Goal: Task Accomplishment & Management: Use online tool/utility

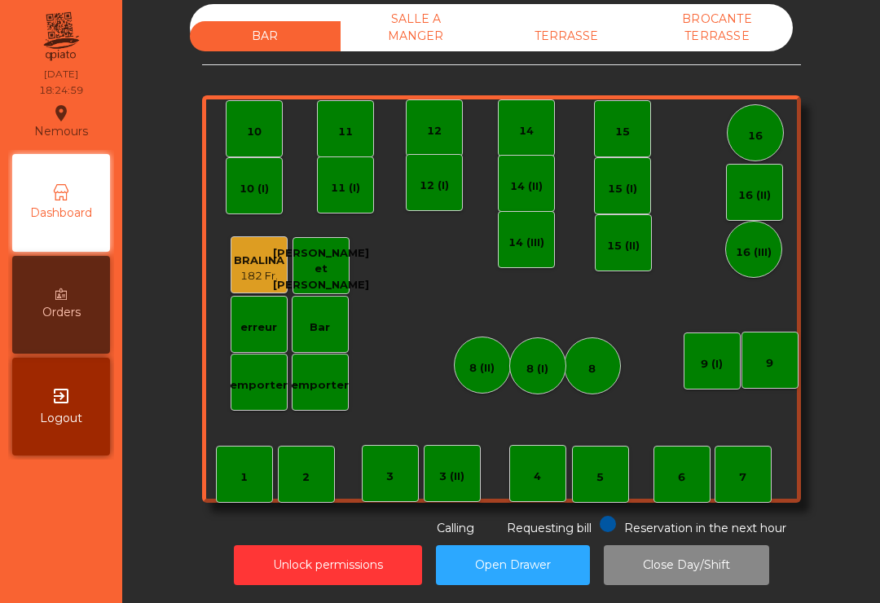
scroll to position [13, 0]
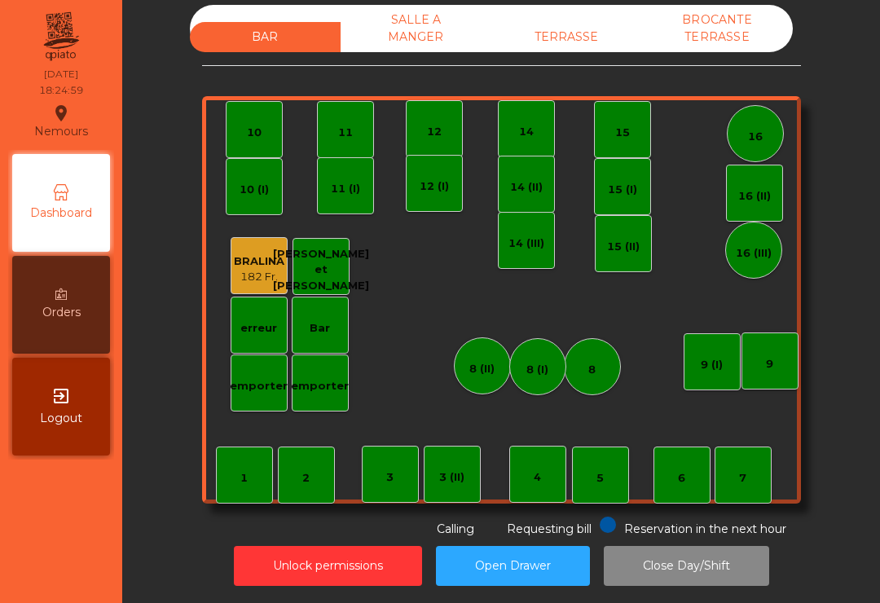
click at [566, 40] on div "TERRASSE" at bounding box center [566, 37] width 151 height 30
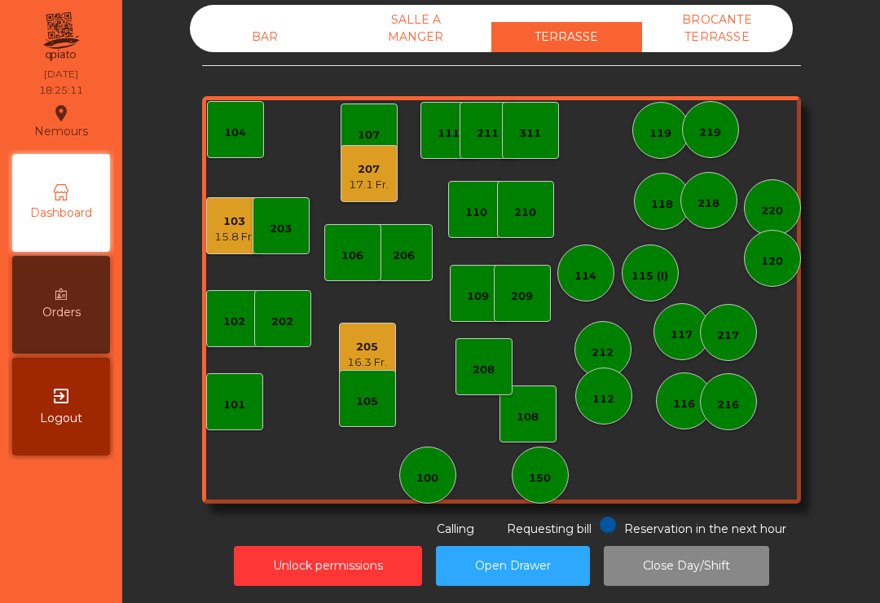
click at [343, 345] on div "205 16.3 Fr." at bounding box center [367, 351] width 57 height 57
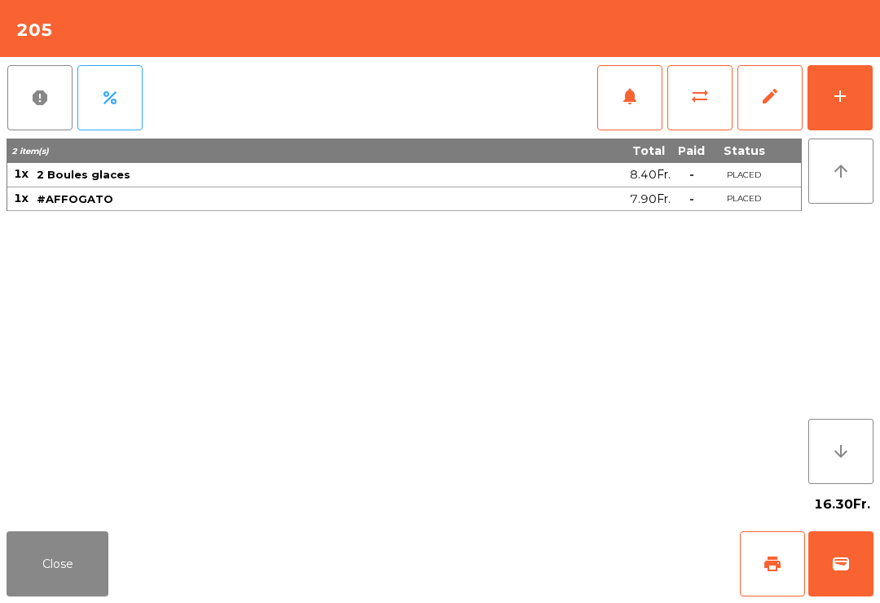
click at [768, 568] on span "print" at bounding box center [773, 564] width 20 height 20
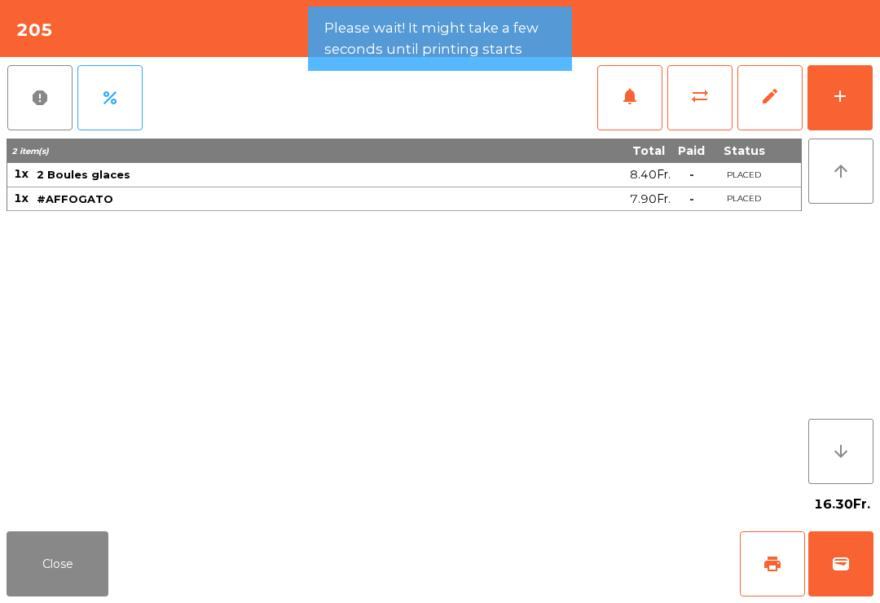
click at [87, 532] on button "Close" at bounding box center [58, 563] width 102 height 65
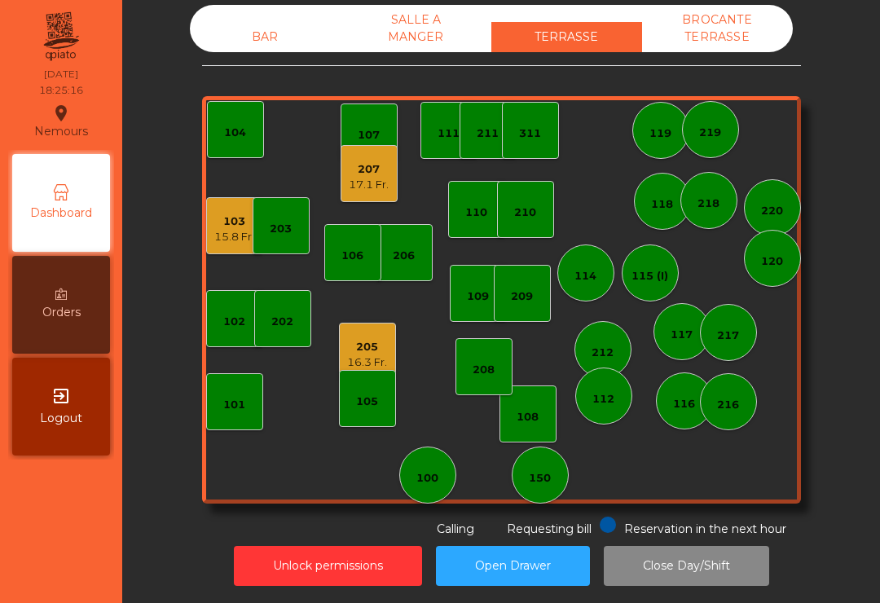
click at [473, 376] on div "208" at bounding box center [484, 370] width 22 height 16
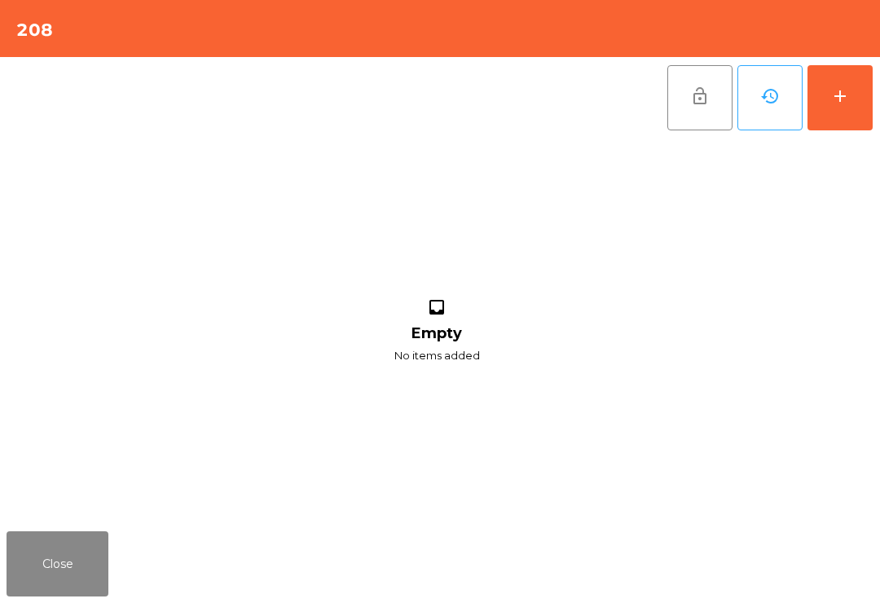
click at [837, 124] on button "add" at bounding box center [839, 97] width 65 height 65
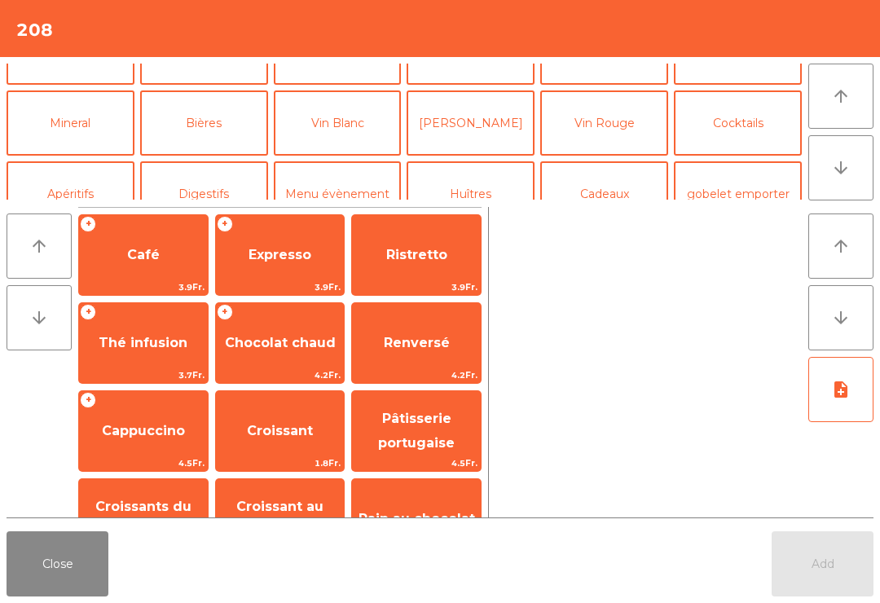
scroll to position [116, 0]
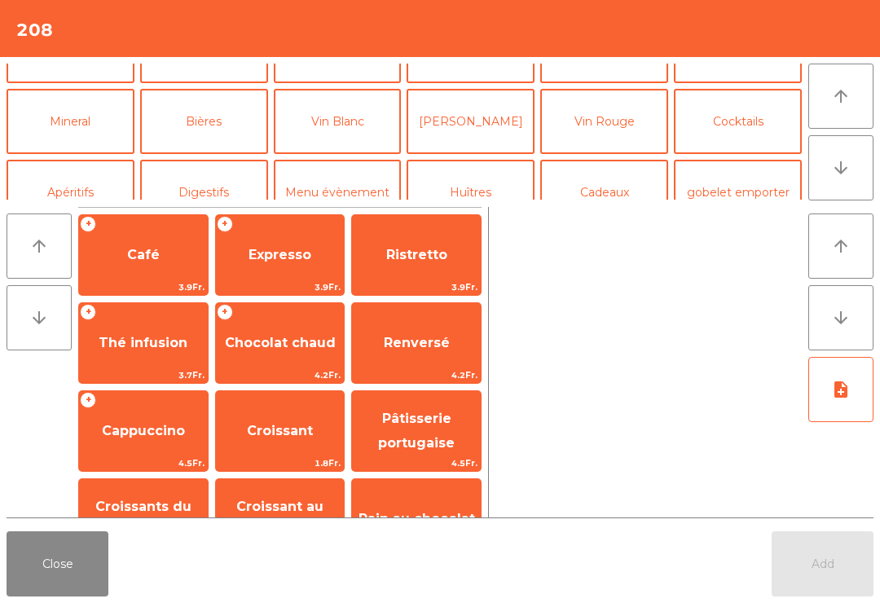
click at [238, 108] on button "Bières" at bounding box center [204, 121] width 128 height 65
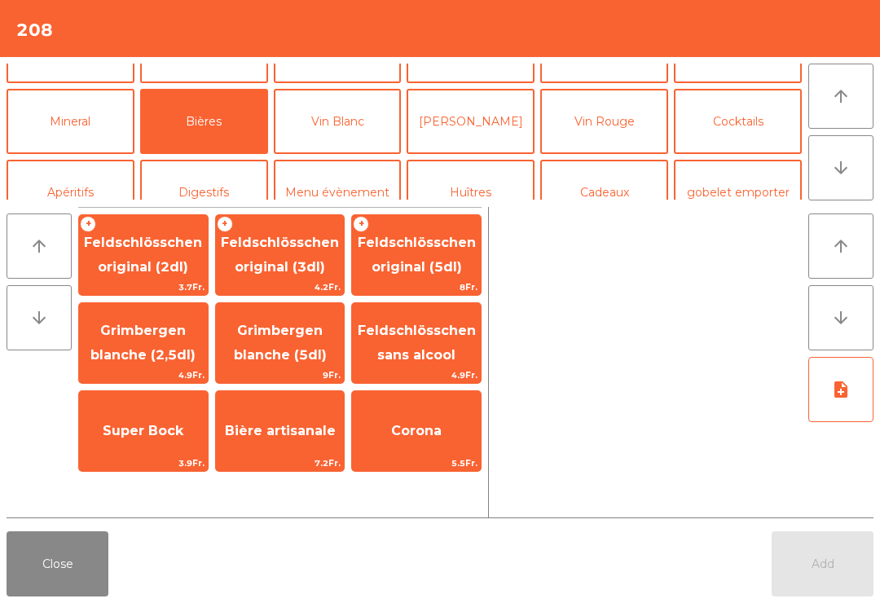
click at [301, 258] on span "Feldschlösschen original (3dl)" at bounding box center [280, 255] width 118 height 40
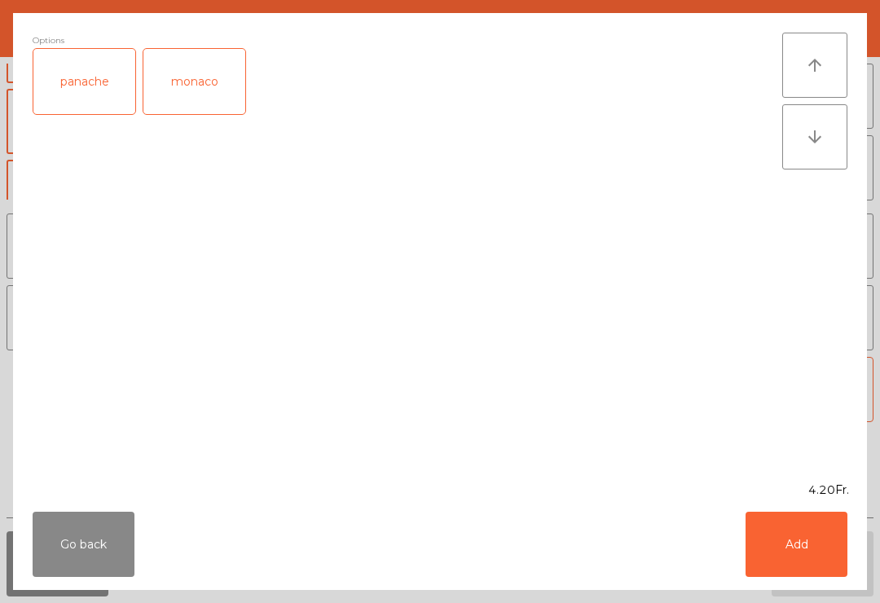
click at [825, 554] on button "Add" at bounding box center [796, 544] width 102 height 65
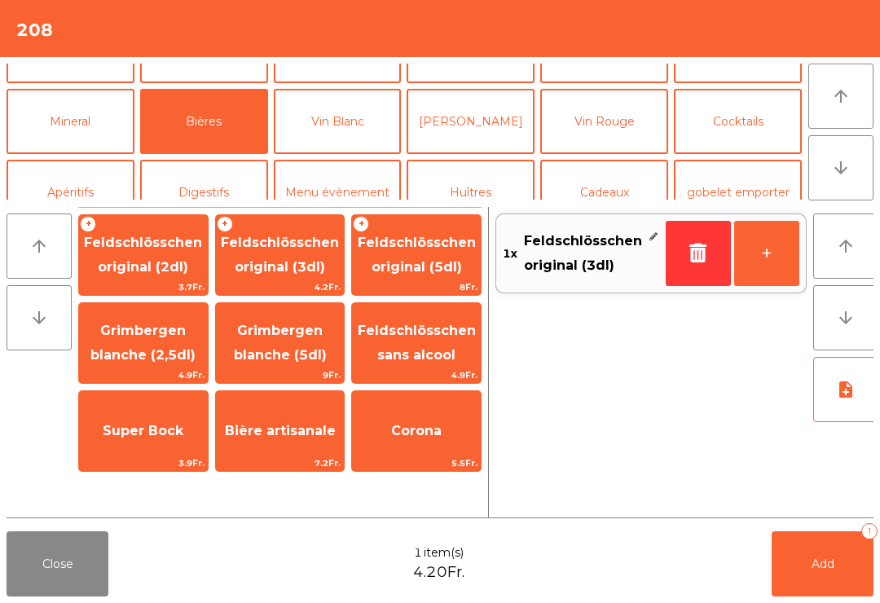
click at [766, 257] on button "+" at bounding box center [766, 253] width 65 height 65
click at [793, 556] on button "Add 3" at bounding box center [822, 563] width 102 height 65
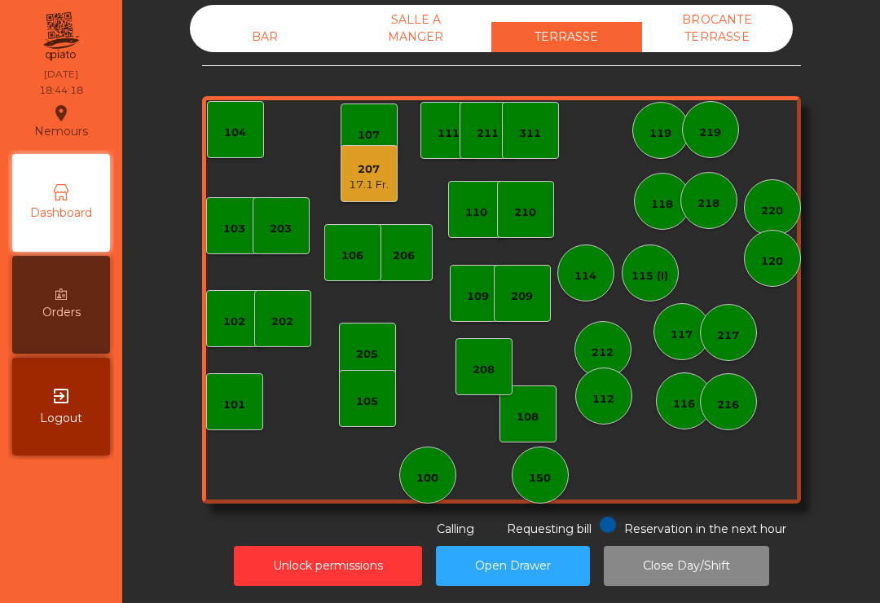
click at [366, 179] on div "17.1 Fr." at bounding box center [369, 185] width 40 height 16
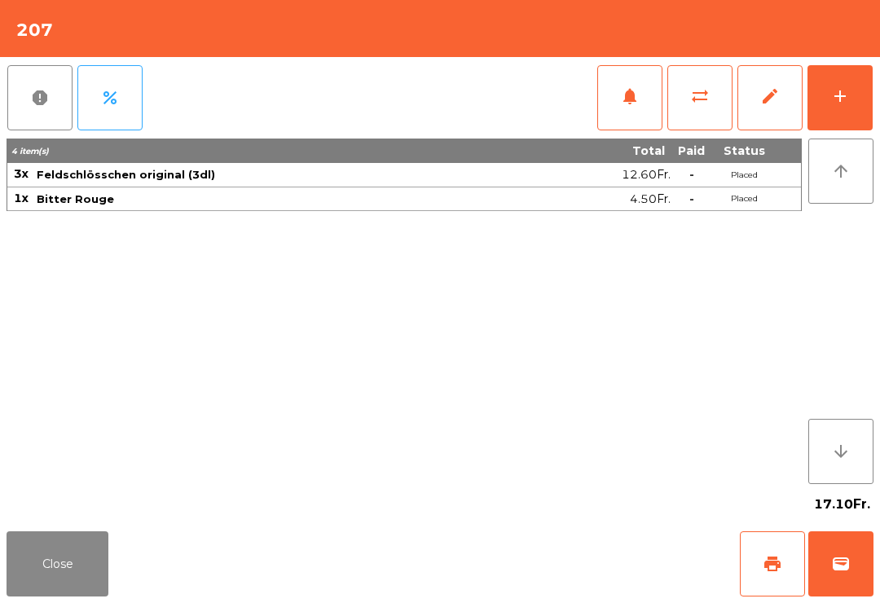
click at [853, 87] on button "add" at bounding box center [839, 97] width 65 height 65
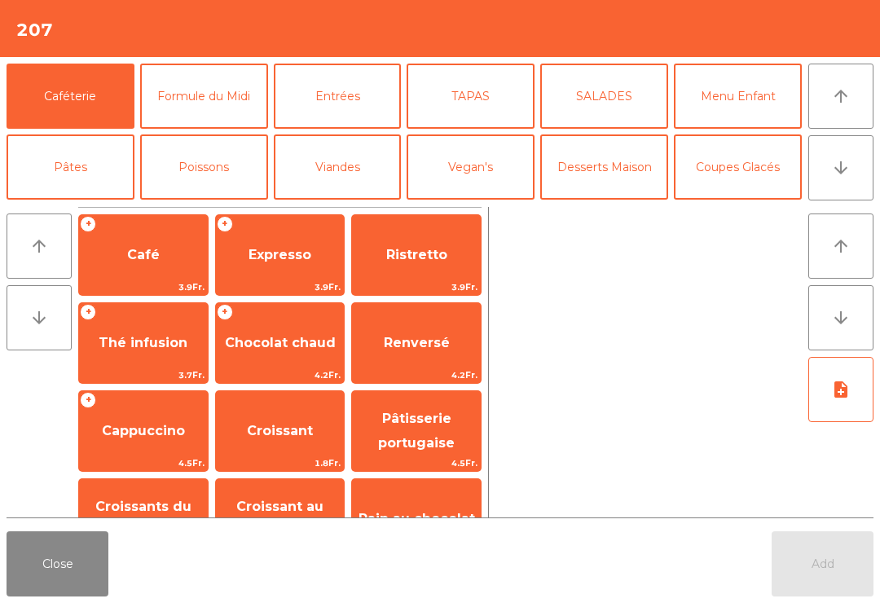
click at [830, 155] on button "arrow_downward" at bounding box center [840, 167] width 65 height 65
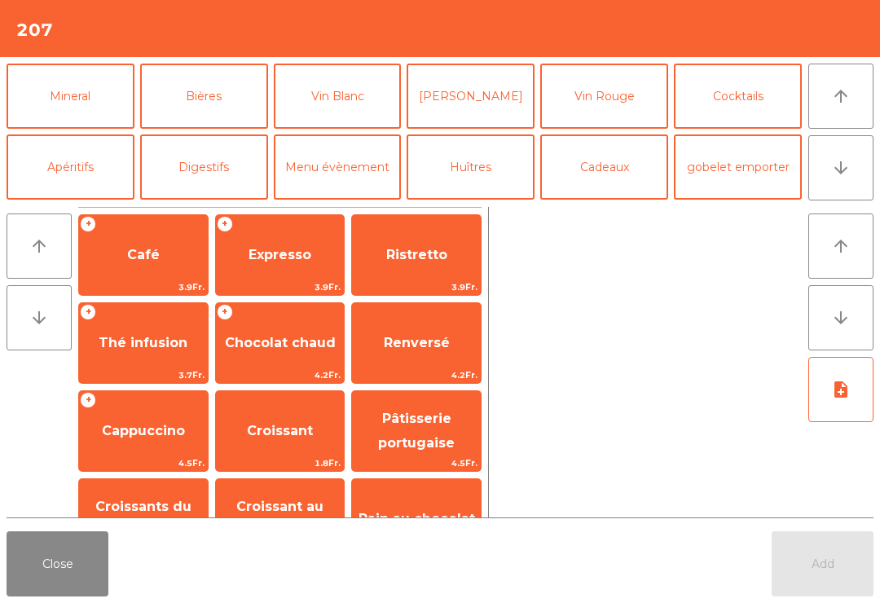
click at [95, 182] on button "Apéritifs" at bounding box center [71, 166] width 128 height 65
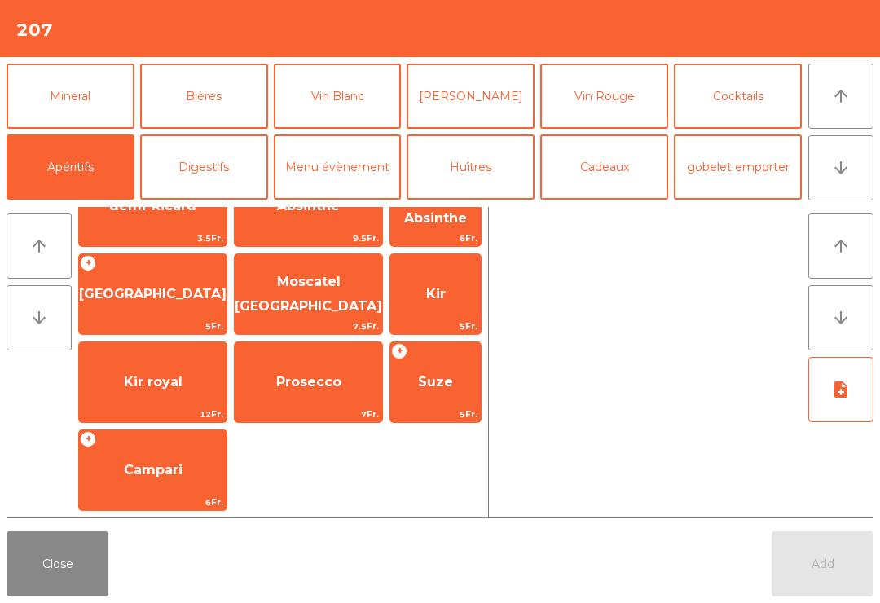
scroll to position [137, 0]
click at [274, 368] on span "Prosecco" at bounding box center [308, 382] width 147 height 44
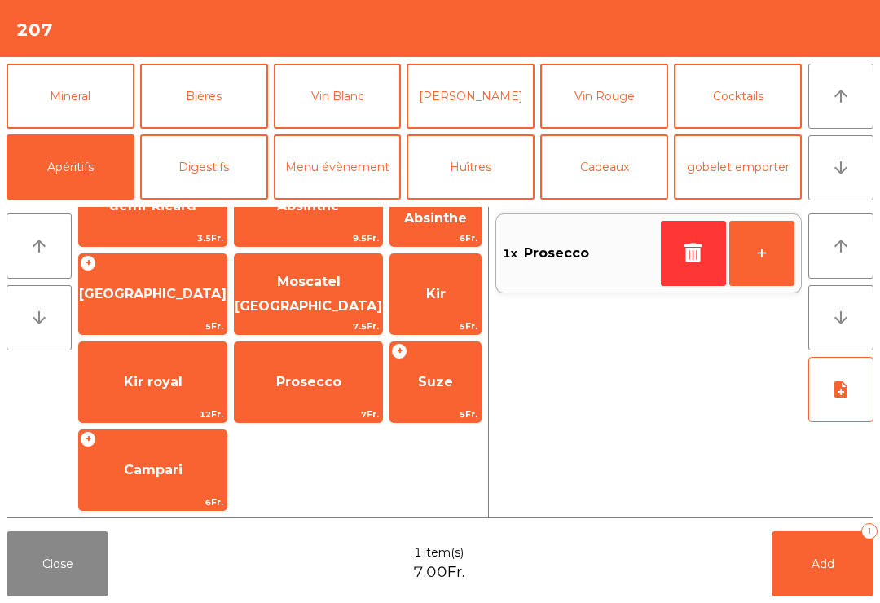
click at [766, 252] on button "+" at bounding box center [761, 253] width 65 height 65
click at [765, 251] on button "+" at bounding box center [761, 253] width 65 height 65
click at [811, 557] on span "Add" at bounding box center [822, 563] width 23 height 15
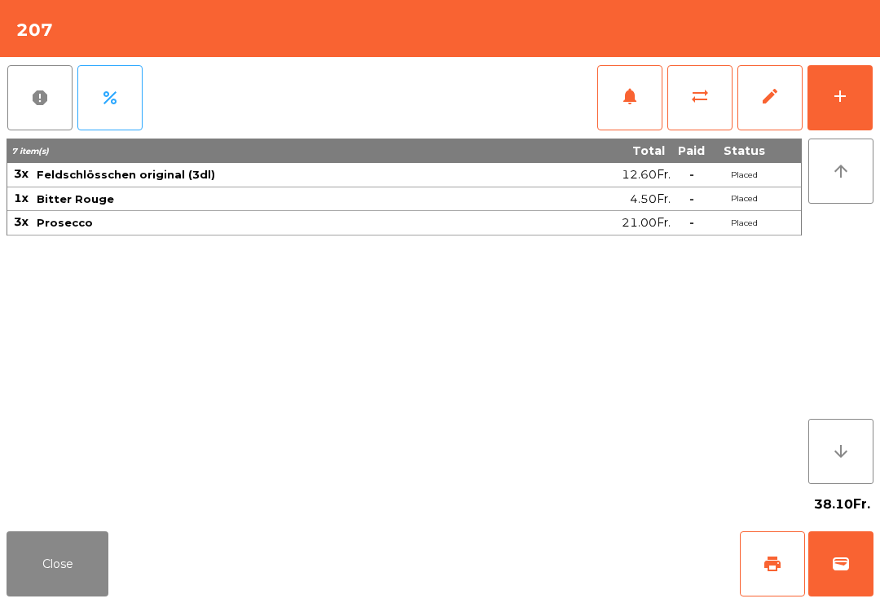
click at [39, 569] on button "Close" at bounding box center [58, 563] width 102 height 65
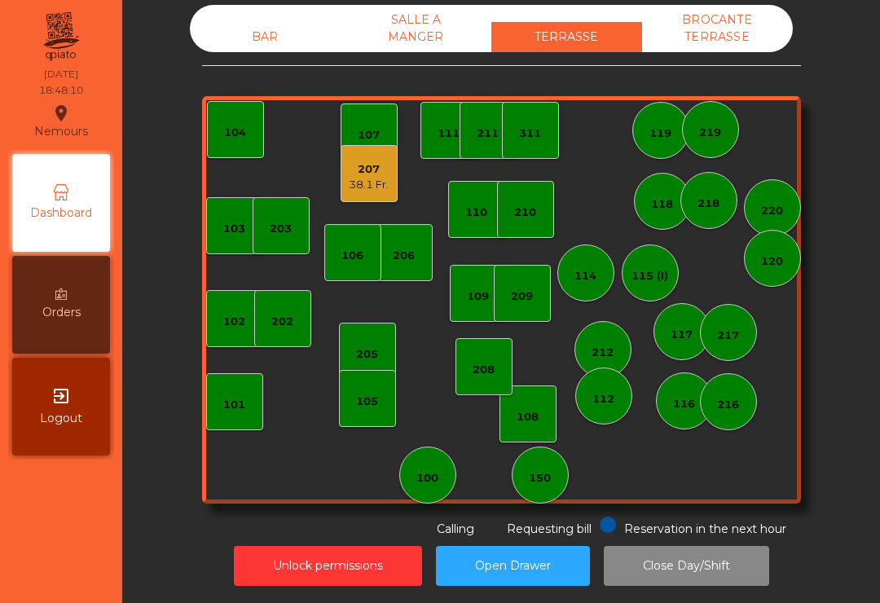
click at [345, 415] on div "105" at bounding box center [367, 398] width 57 height 57
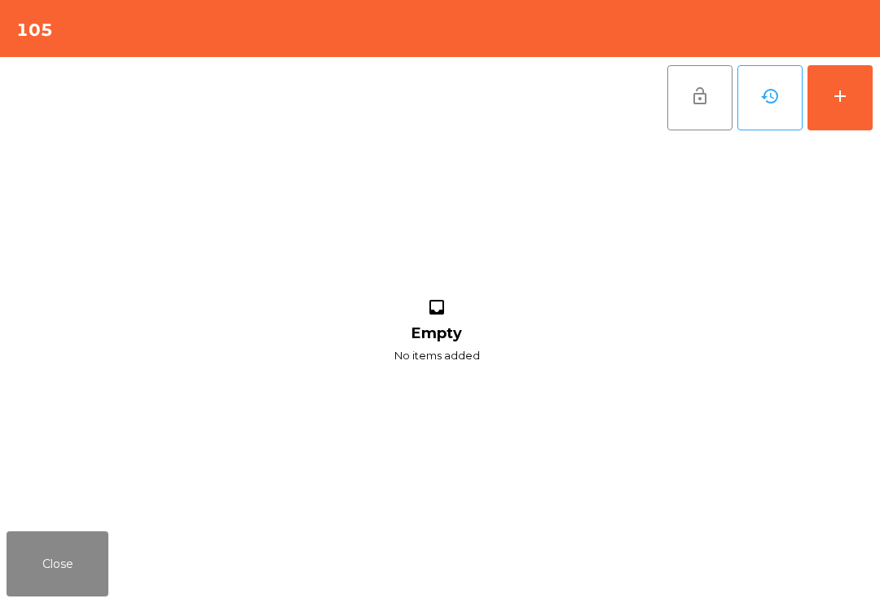
click at [869, 122] on button "add" at bounding box center [839, 97] width 65 height 65
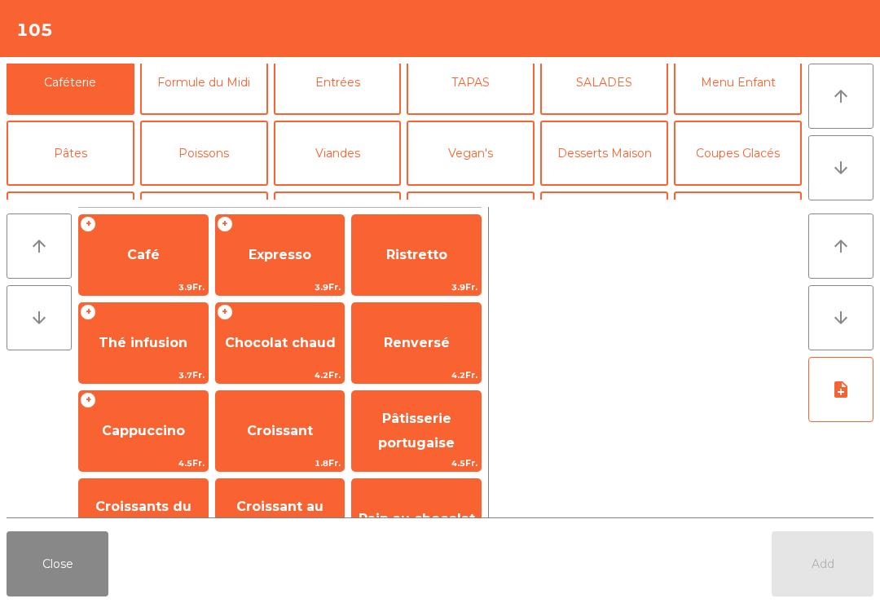
scroll to position [186, 0]
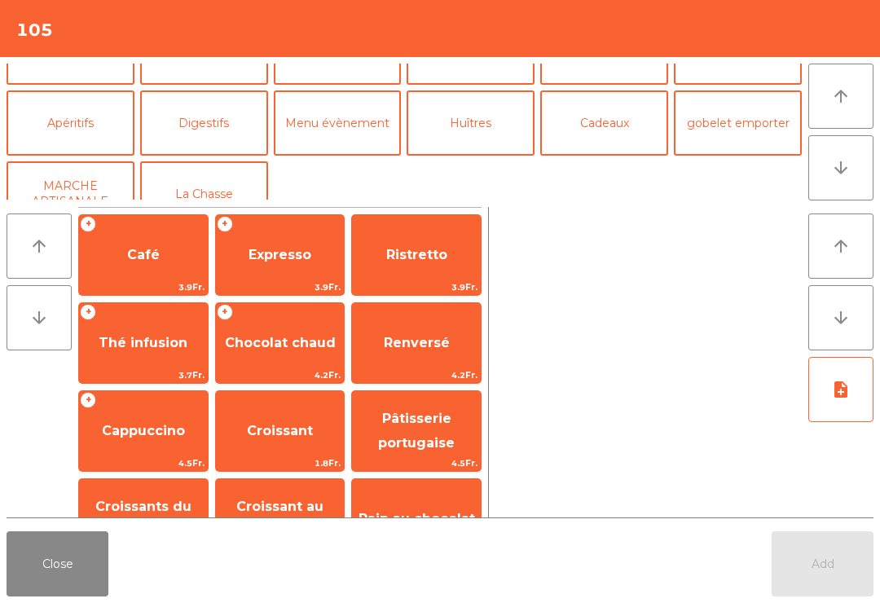
click at [95, 137] on button "Apéritifs" at bounding box center [71, 122] width 128 height 65
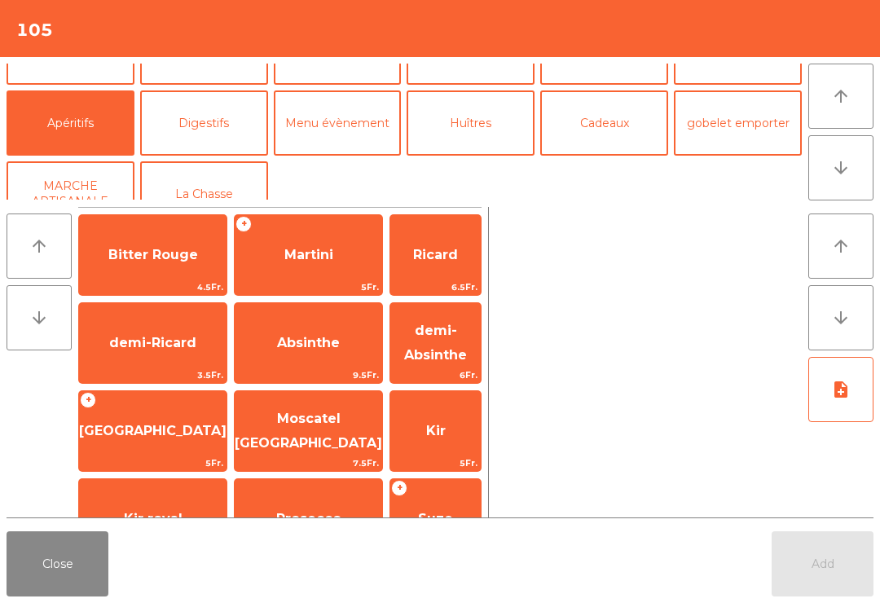
scroll to position [4, 0]
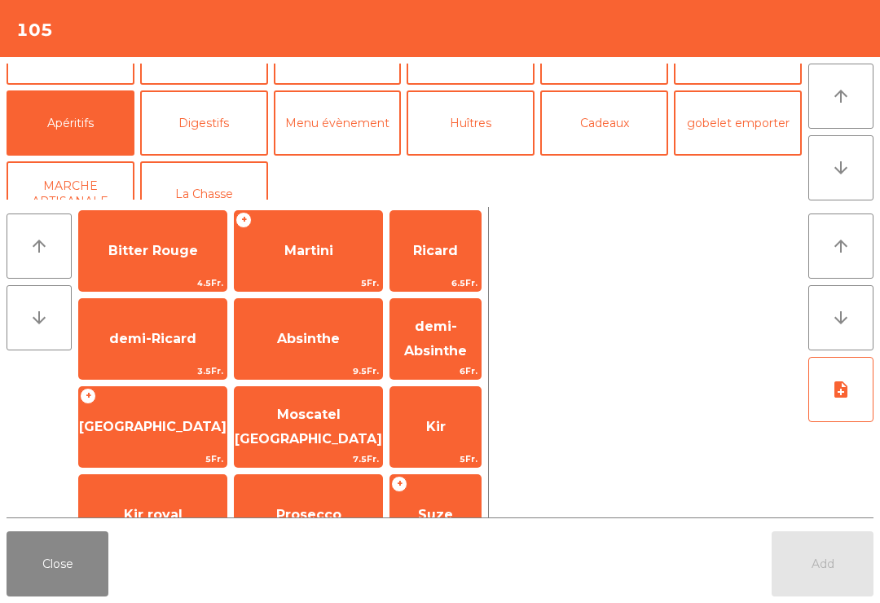
click at [288, 539] on span "7Fr." at bounding box center [308, 546] width 147 height 15
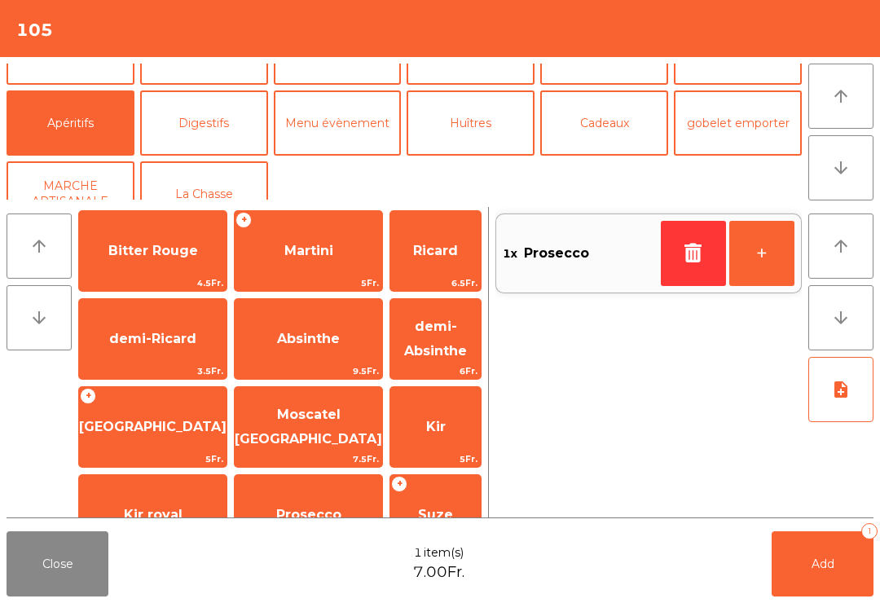
scroll to position [81, 0]
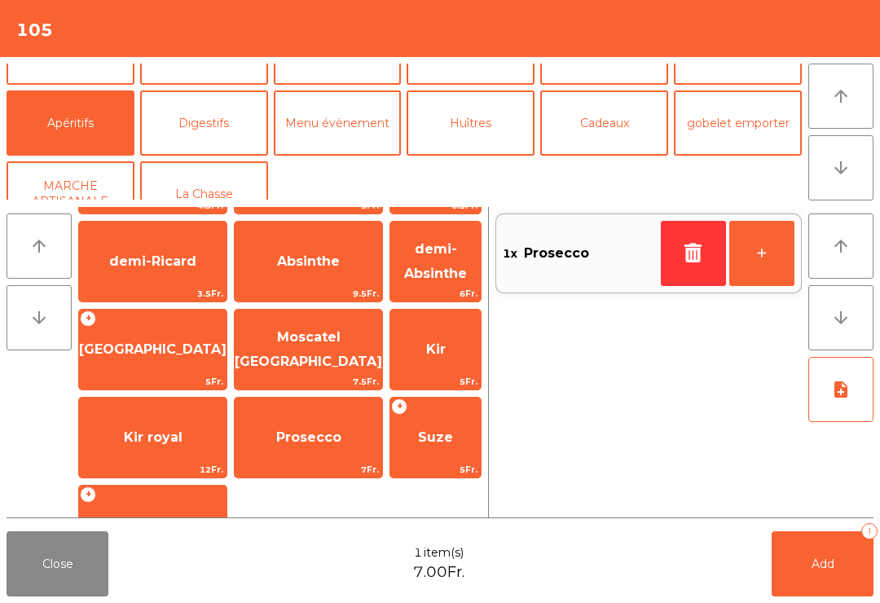
click at [230, 127] on button "Digestifs" at bounding box center [204, 122] width 128 height 65
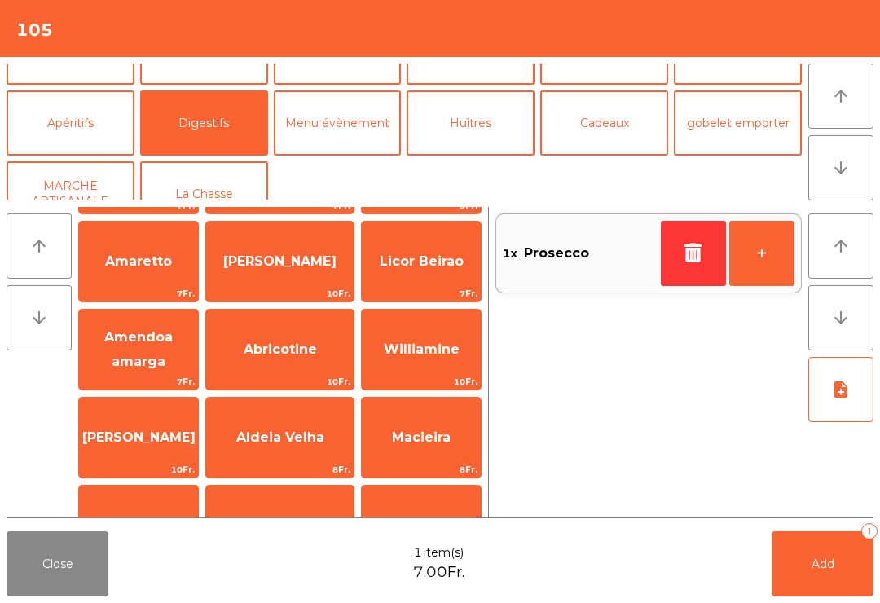
scroll to position [-1, 0]
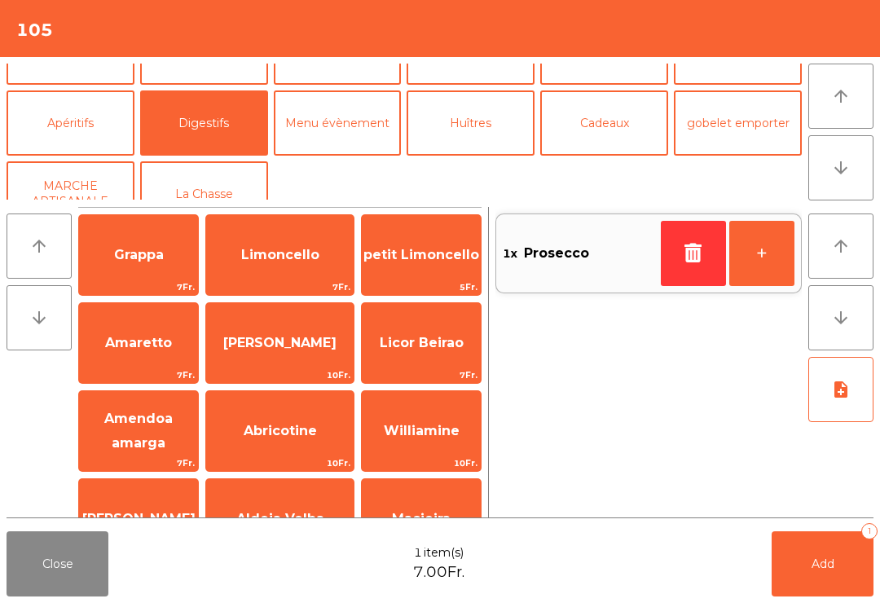
click at [115, 122] on button "Apéritifs" at bounding box center [71, 122] width 128 height 65
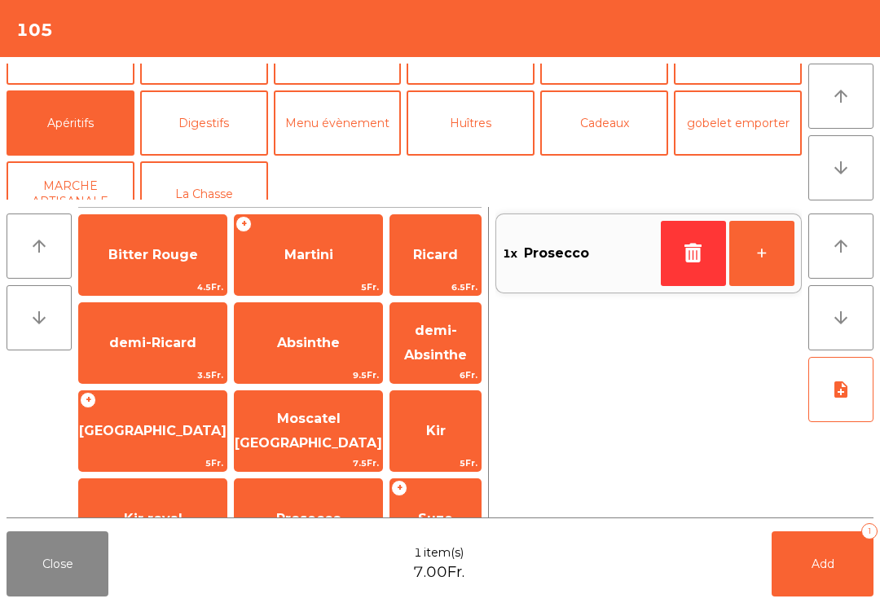
scroll to position [0, 0]
click at [425, 276] on span "Ricard" at bounding box center [435, 255] width 90 height 44
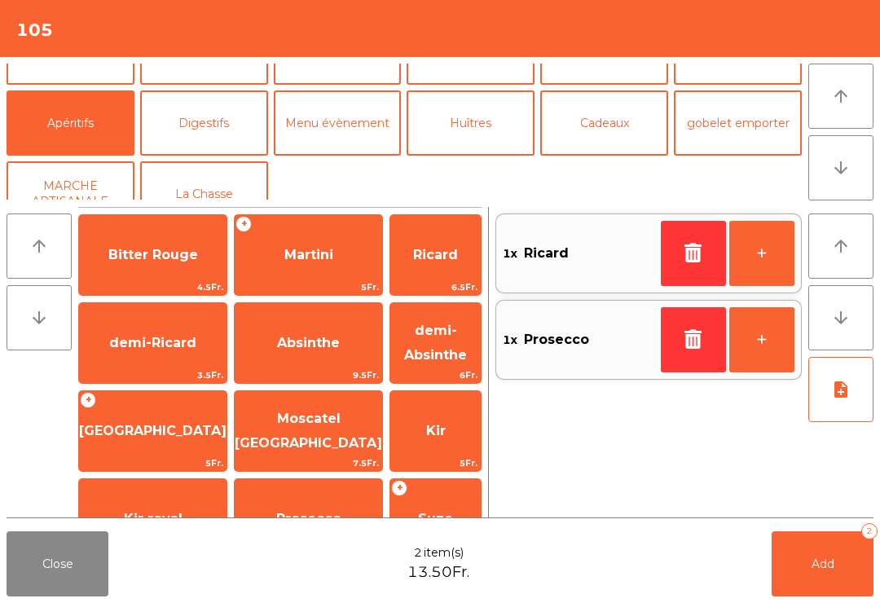
click at [811, 574] on button "Add 2" at bounding box center [822, 563] width 102 height 65
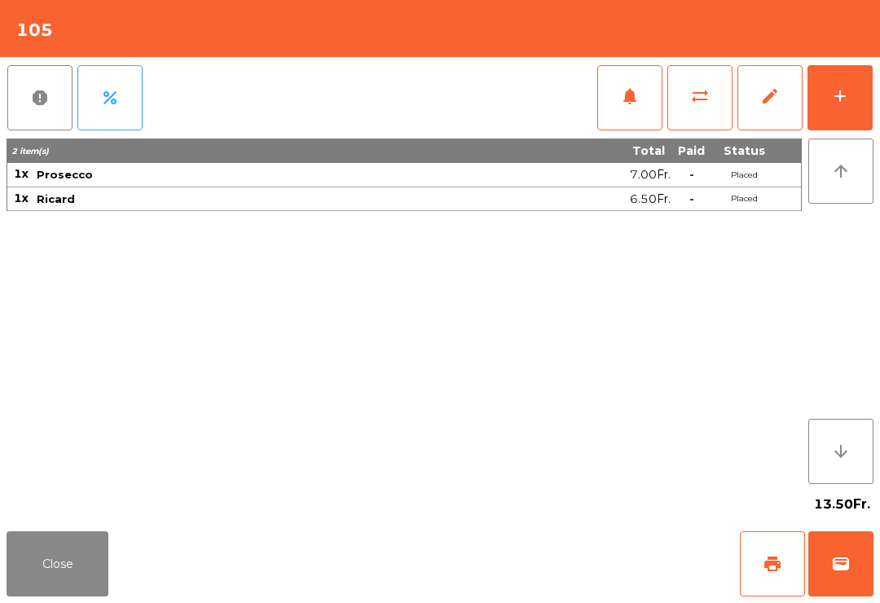
click at [66, 556] on button "Close" at bounding box center [58, 563] width 102 height 65
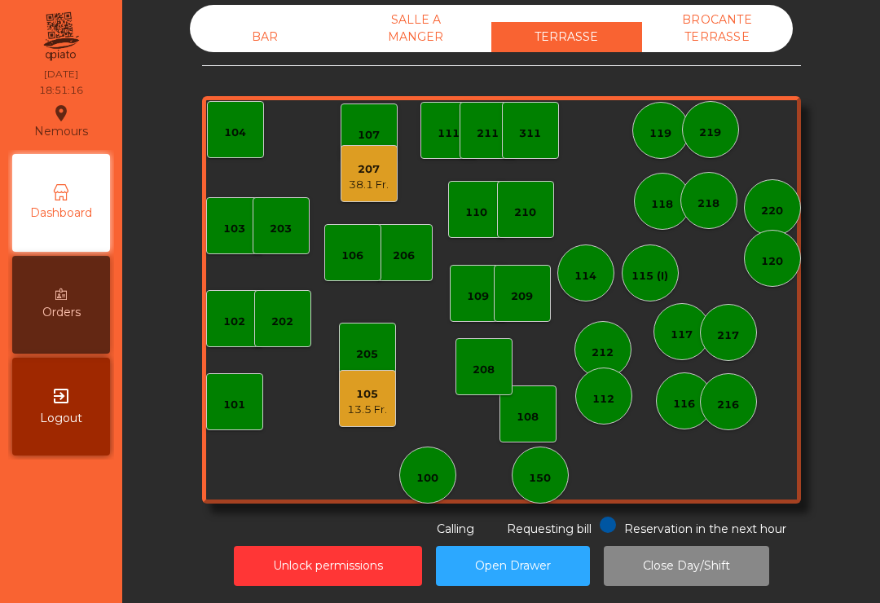
click at [280, 323] on div "202" at bounding box center [282, 322] width 22 height 16
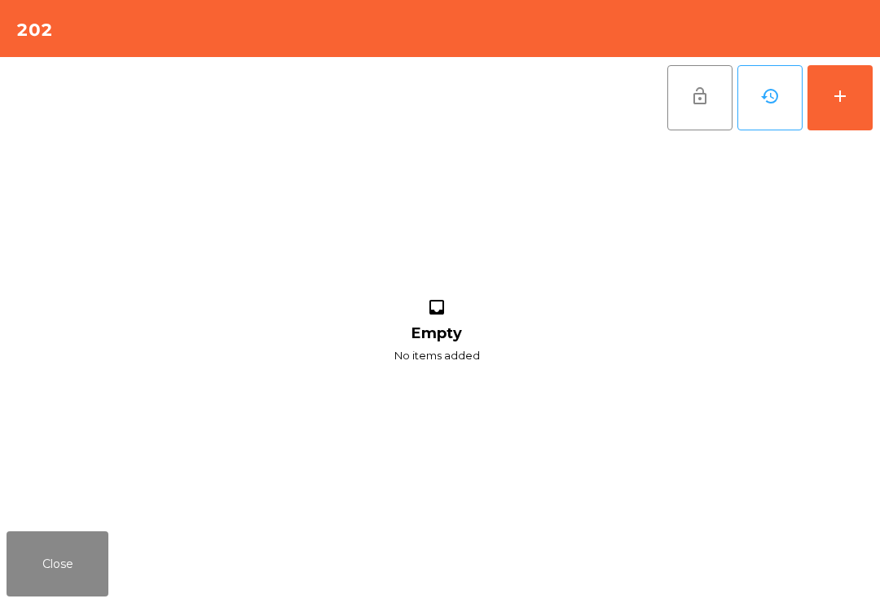
click at [860, 107] on button "add" at bounding box center [839, 97] width 65 height 65
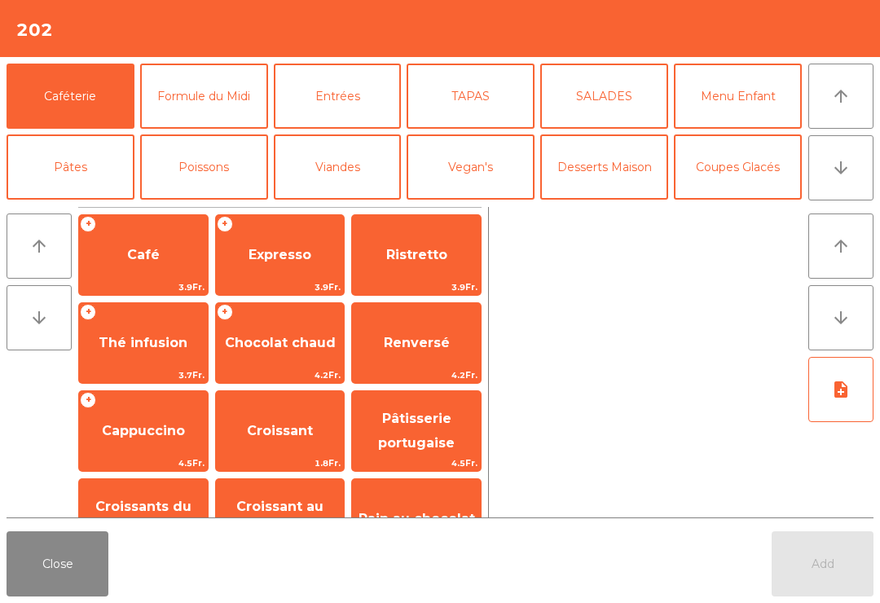
click at [465, 90] on button "TAPAS" at bounding box center [471, 96] width 128 height 65
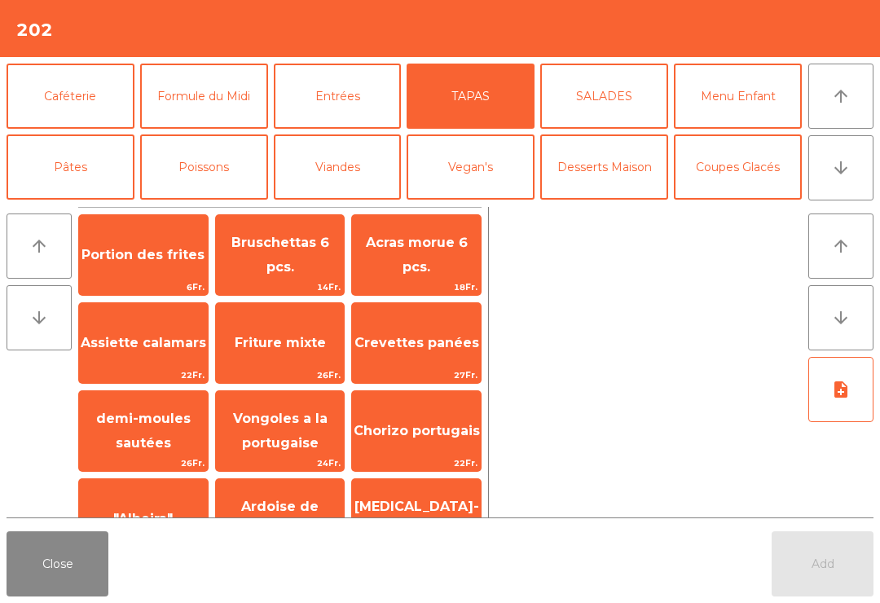
click at [247, 205] on button "Bières" at bounding box center [204, 237] width 128 height 65
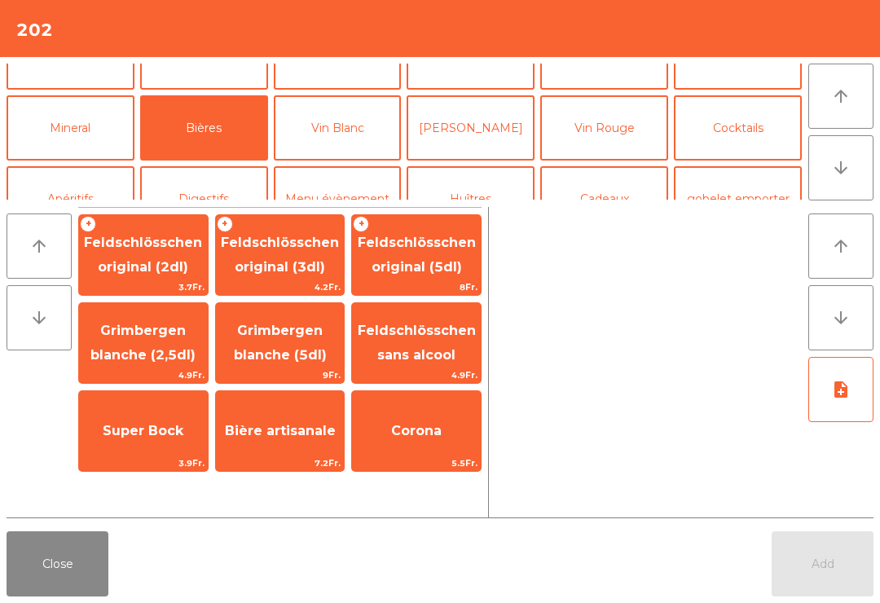
click at [295, 264] on span "Feldschlösschen original (3dl)" at bounding box center [280, 255] width 118 height 40
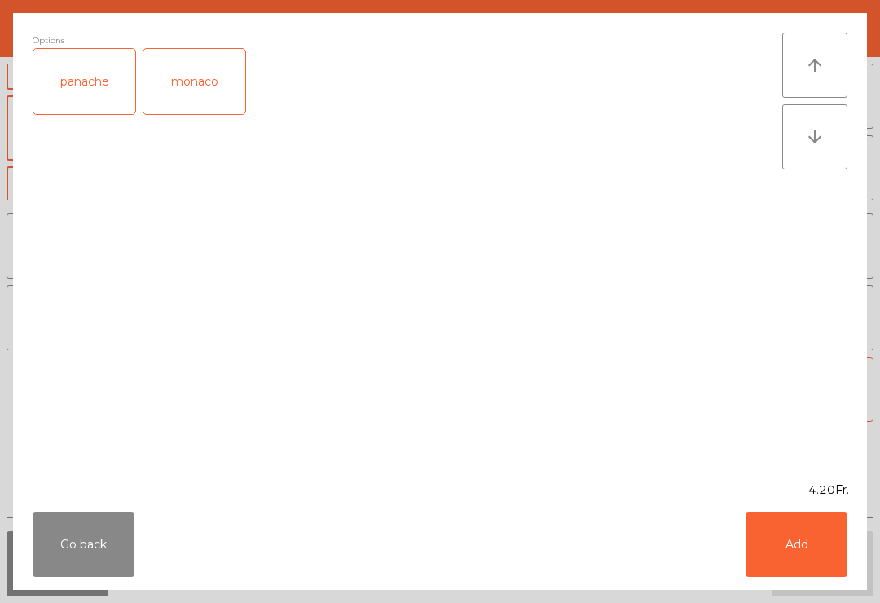
click at [830, 559] on button "Add" at bounding box center [796, 544] width 102 height 65
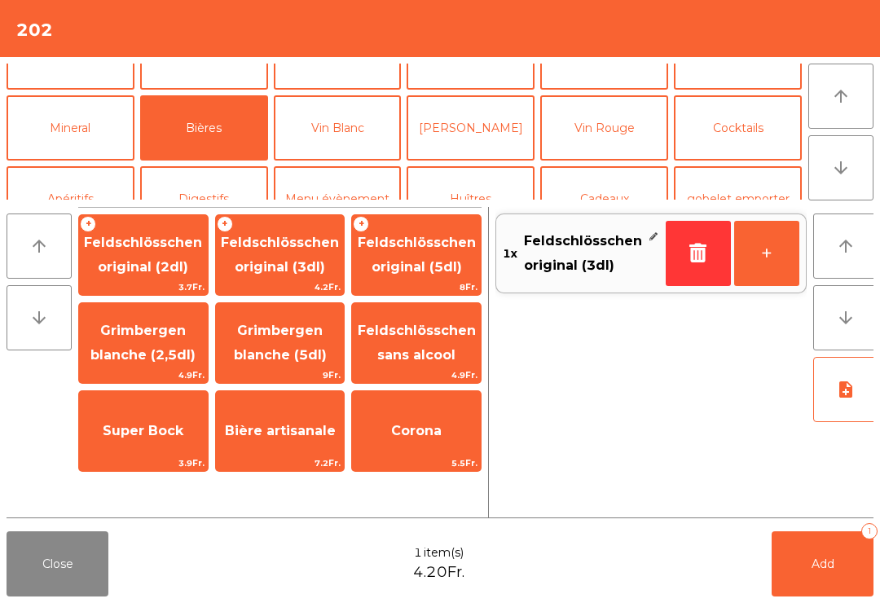
click at [783, 279] on button "+" at bounding box center [766, 253] width 65 height 65
click at [829, 587] on button "Add 2" at bounding box center [822, 563] width 102 height 65
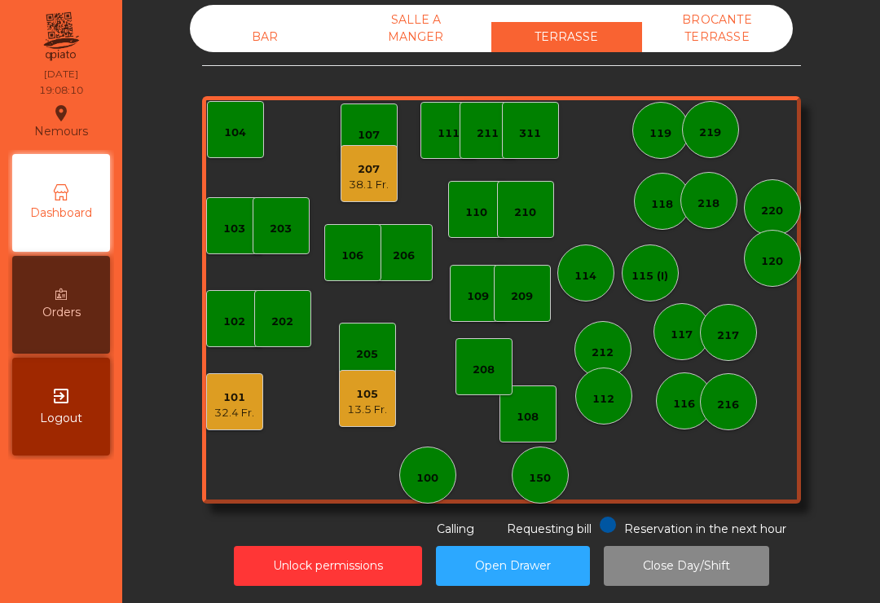
click at [358, 167] on div "207" at bounding box center [369, 169] width 40 height 16
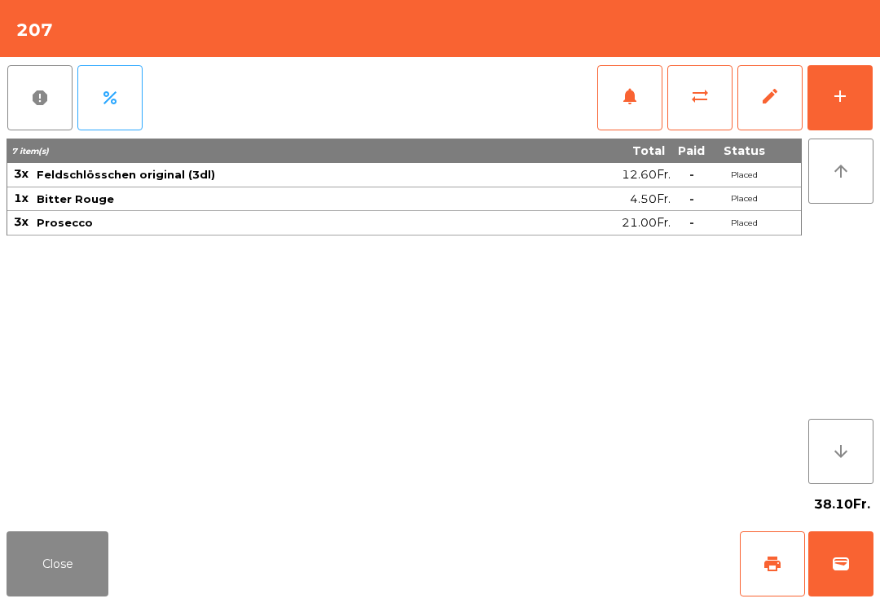
click at [766, 587] on button "print" at bounding box center [772, 563] width 65 height 65
